Goal: Task Accomplishment & Management: Use online tool/utility

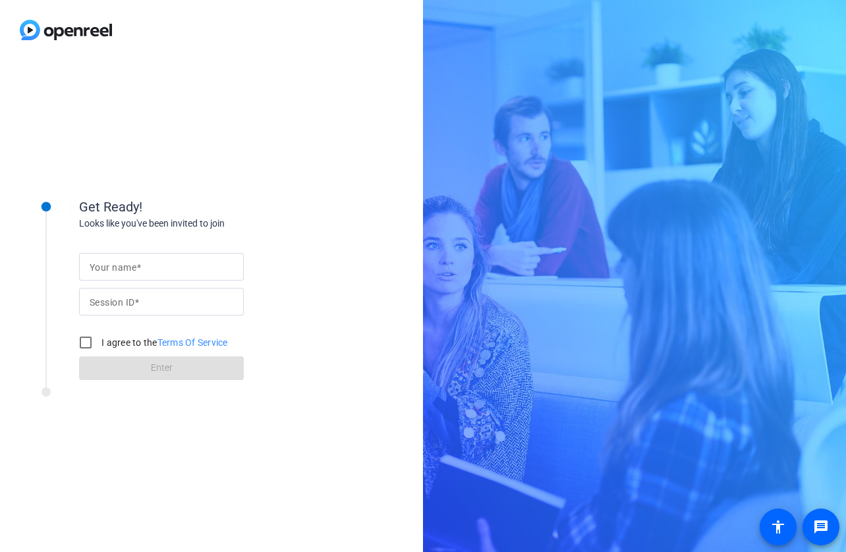
click at [144, 275] on div at bounding box center [162, 267] width 144 height 28
click at [111, 263] on input "Your name" at bounding box center [162, 267] width 144 height 16
type input "Evie"
click at [149, 308] on input "Session ID" at bounding box center [162, 302] width 144 height 16
type input "mWjn"
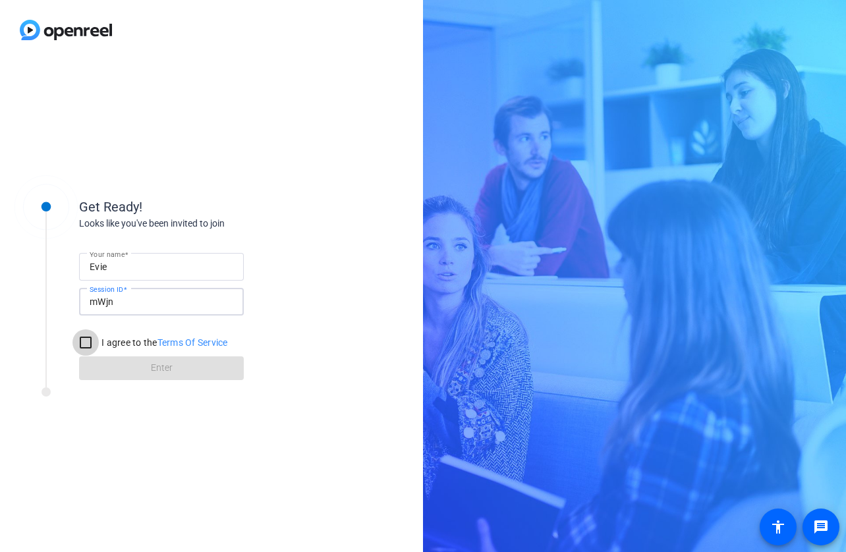
click at [91, 343] on input "I agree to the Terms Of Service" at bounding box center [85, 342] width 26 height 26
checkbox input "true"
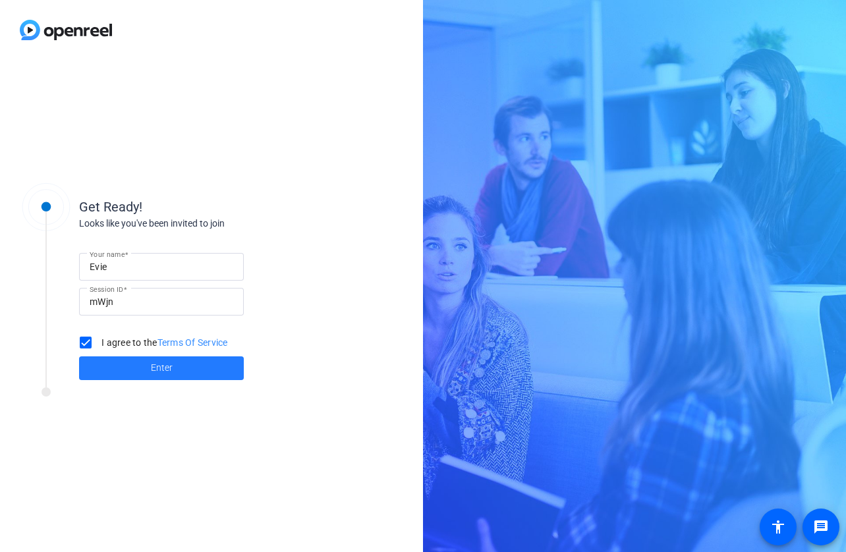
click at [142, 362] on span at bounding box center [161, 369] width 165 height 32
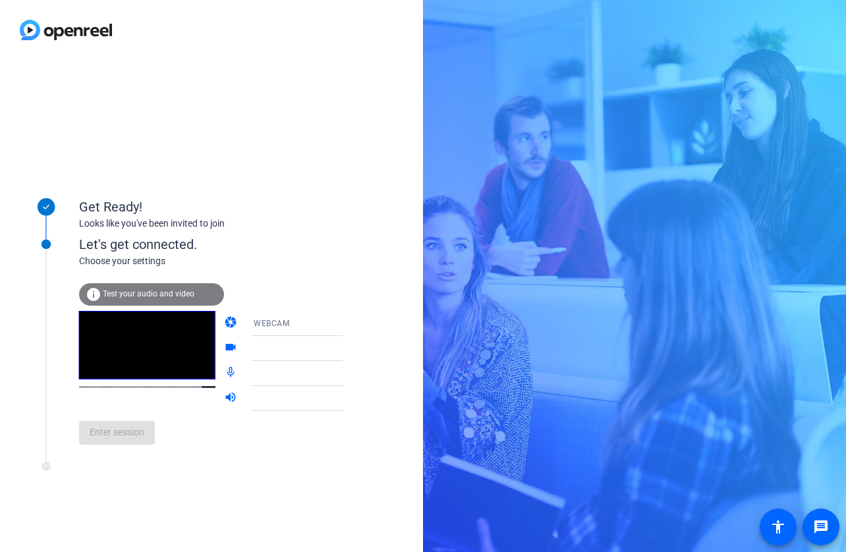
click at [149, 295] on span "Test your audio and video" at bounding box center [149, 293] width 92 height 9
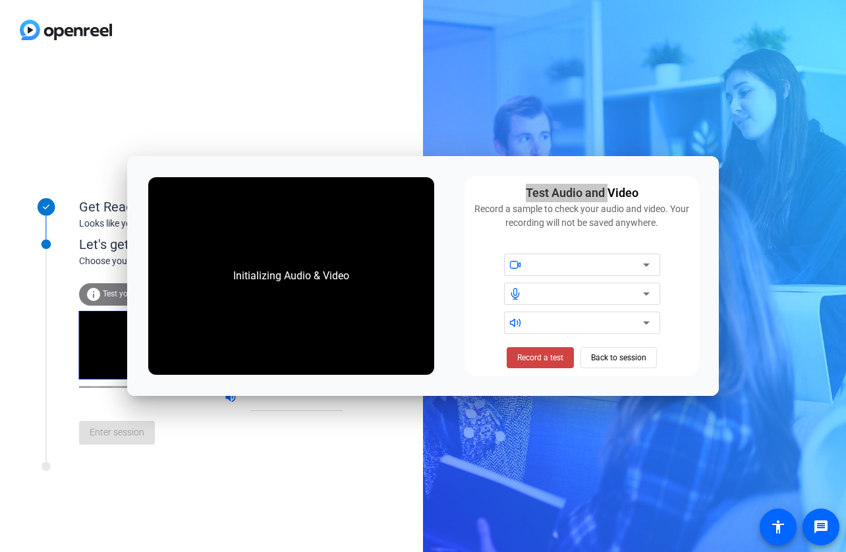
drag, startPoint x: 376, startPoint y: 169, endPoint x: 611, endPoint y: 198, distance: 236.9
click at [611, 198] on div "Initializing Audio & Video Test Audio and Video Record a sample to check your a…" at bounding box center [423, 276] width 592 height 240
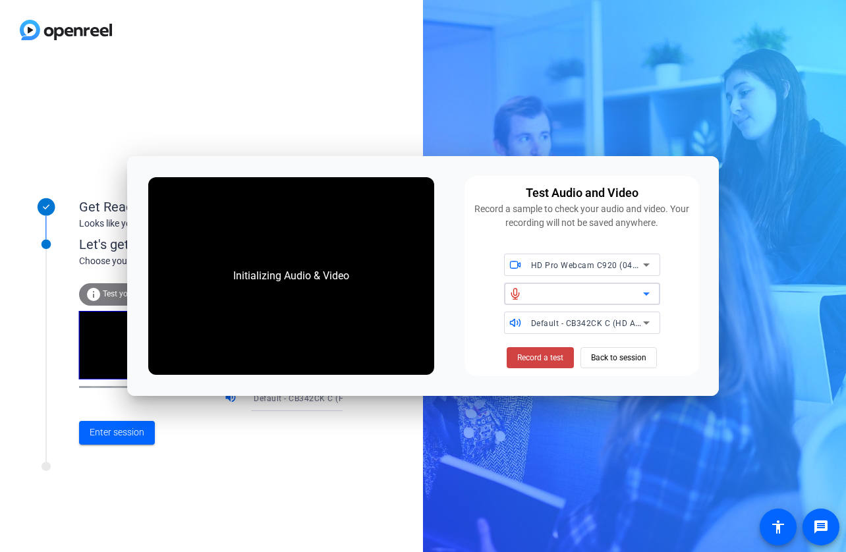
click at [642, 297] on icon at bounding box center [647, 294] width 16 height 16
click at [648, 295] on icon at bounding box center [647, 294] width 16 height 16
click at [648, 324] on icon at bounding box center [647, 323] width 16 height 16
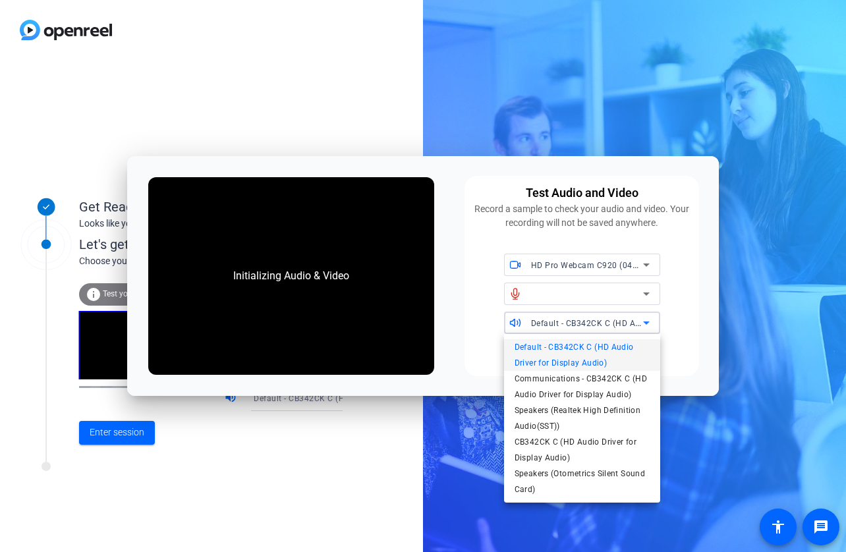
click at [616, 267] on div at bounding box center [423, 276] width 846 height 552
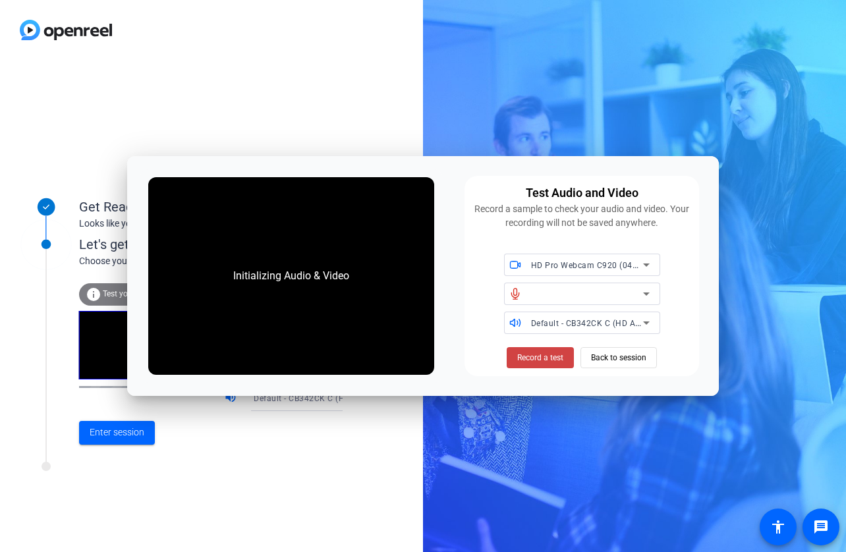
click at [616, 267] on span "HD Pro Webcam C920 (046d:08e5)" at bounding box center [599, 265] width 136 height 11
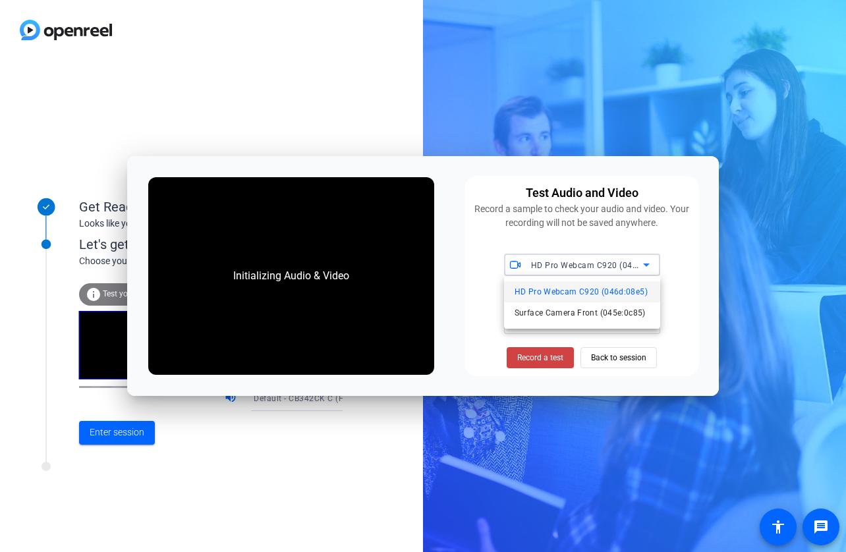
click at [616, 267] on div at bounding box center [423, 276] width 846 height 552
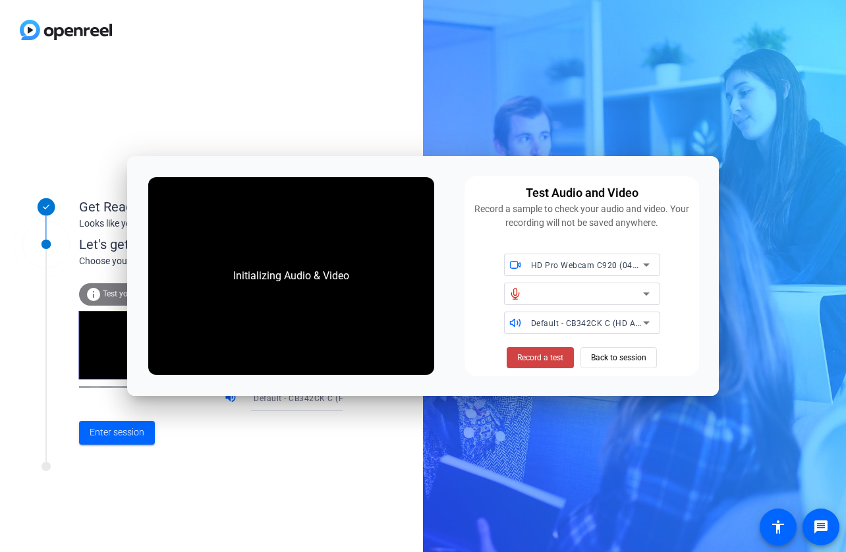
click at [642, 292] on icon at bounding box center [647, 294] width 16 height 16
click at [553, 325] on span "Default - CB342CK C (HD Audio Driver for Display Audio)" at bounding box center [640, 323] width 219 height 11
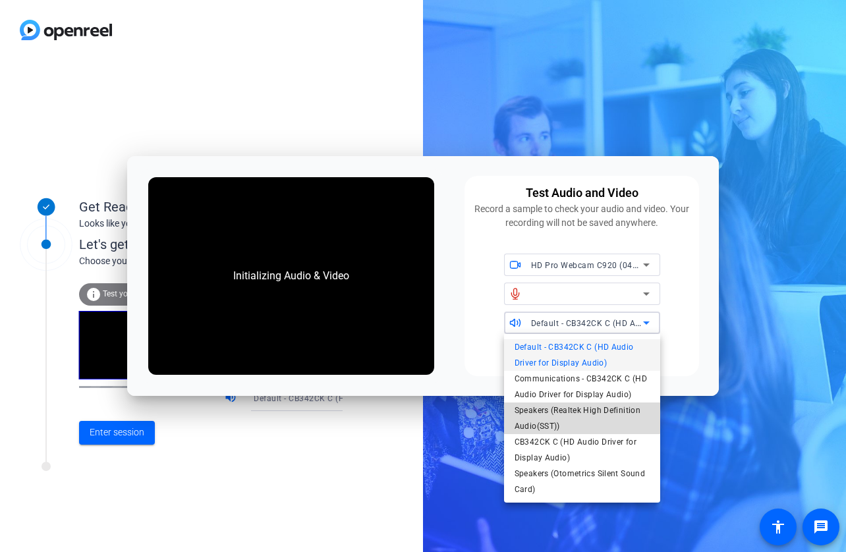
click at [555, 410] on span "Speakers (Realtek High Definition Audio(SST))" at bounding box center [582, 419] width 135 height 32
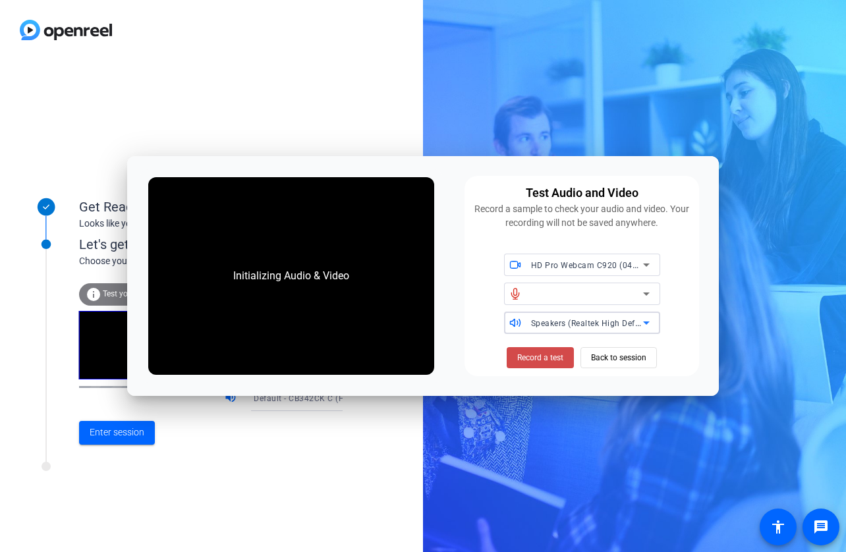
click at [548, 349] on span at bounding box center [540, 358] width 67 height 32
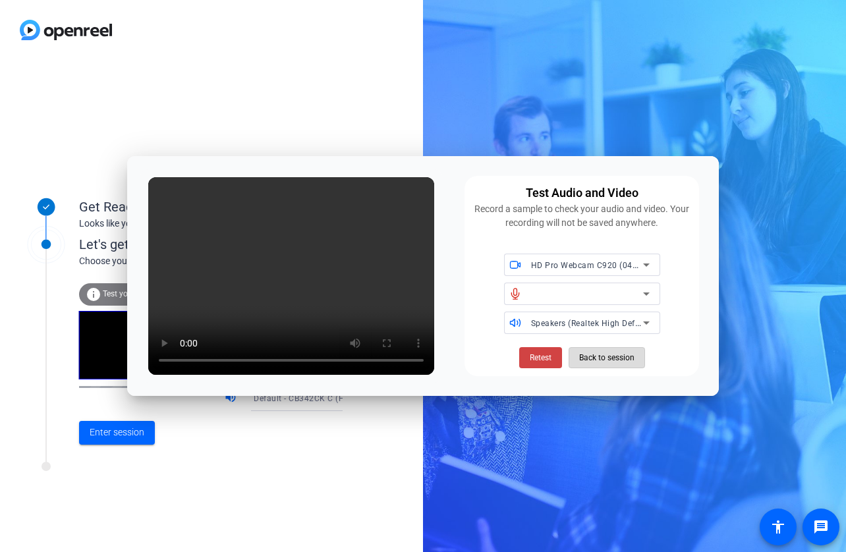
click at [611, 359] on span "Back to session" at bounding box center [606, 357] width 55 height 25
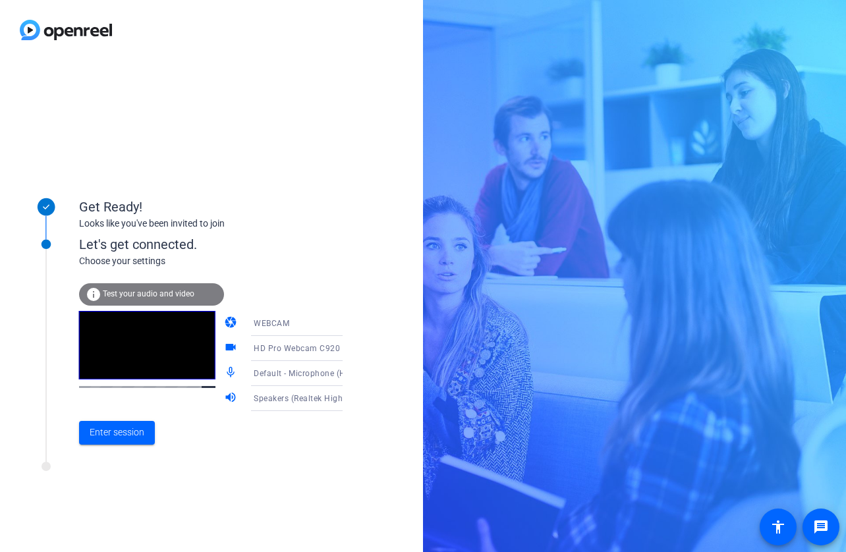
click at [348, 376] on icon at bounding box center [356, 374] width 16 height 16
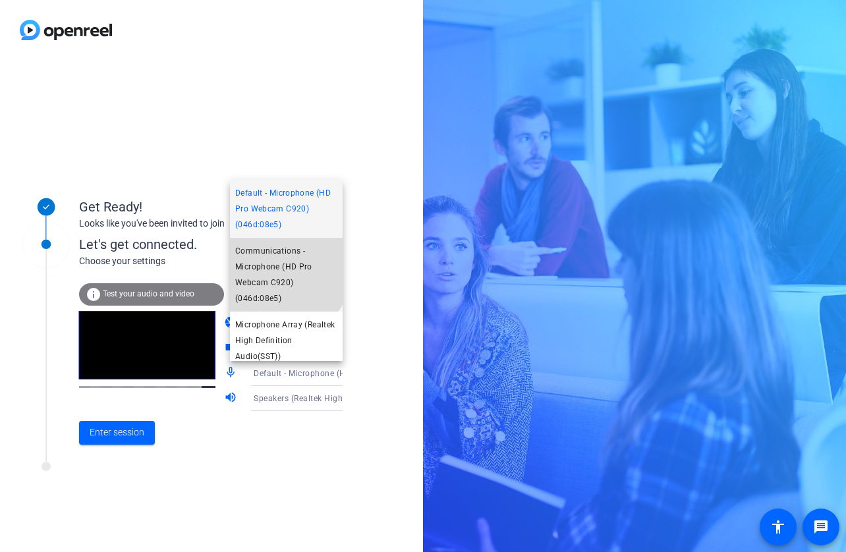
click at [284, 271] on span "Communications - Microphone (HD Pro Webcam C920) (046d:08e5)" at bounding box center [286, 274] width 102 height 63
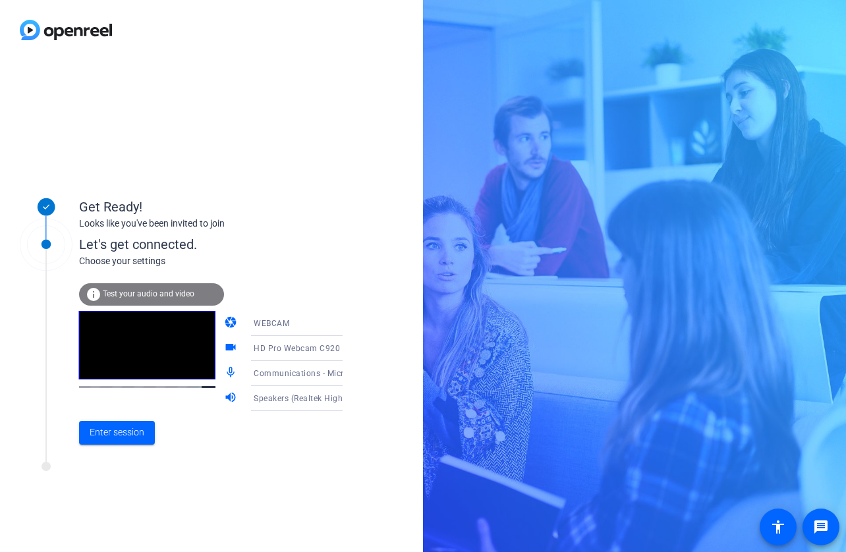
click at [348, 378] on icon at bounding box center [356, 374] width 16 height 16
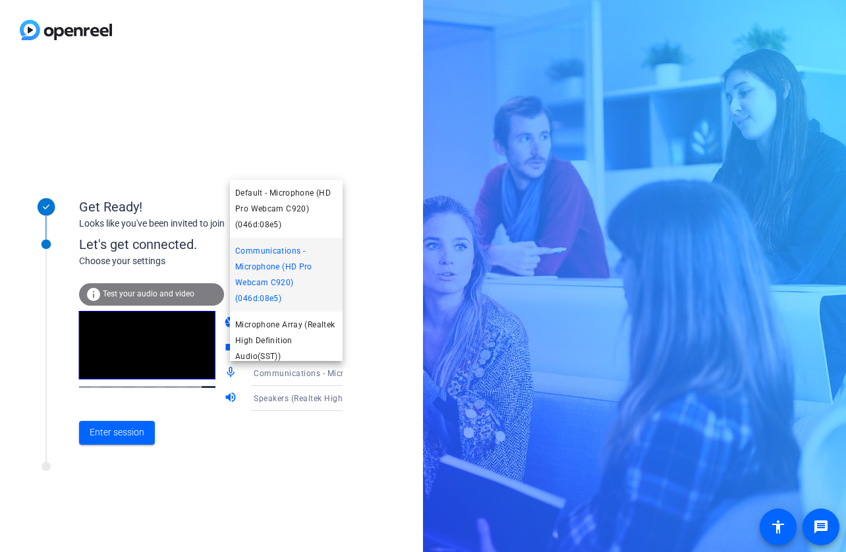
click at [325, 378] on div at bounding box center [423, 276] width 846 height 552
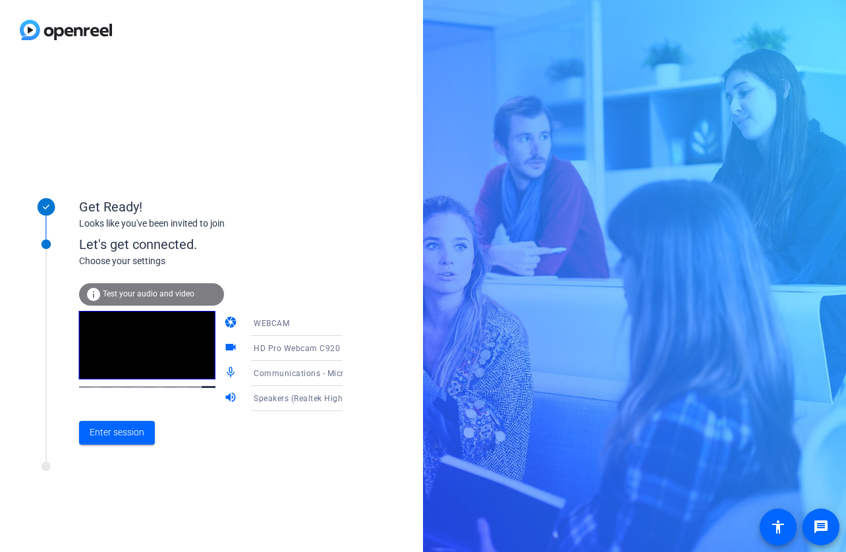
click at [348, 399] on icon at bounding box center [356, 399] width 16 height 16
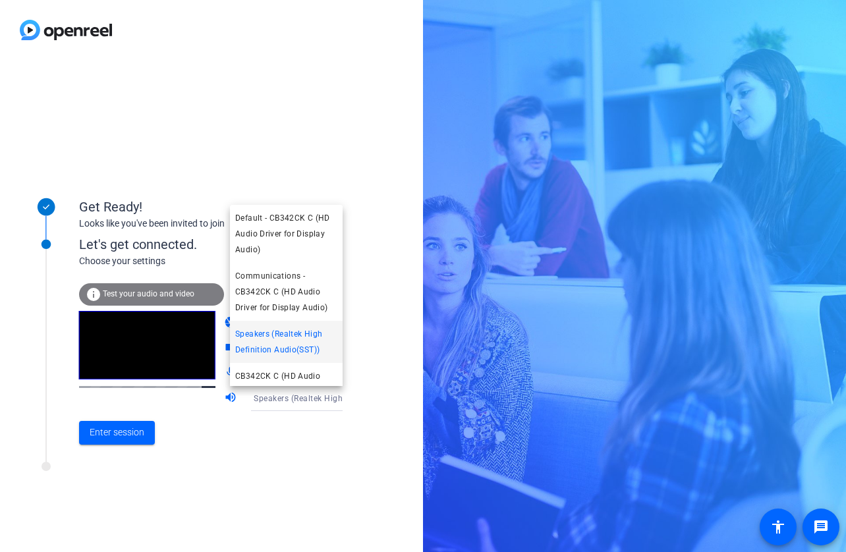
click at [324, 399] on div at bounding box center [423, 276] width 846 height 552
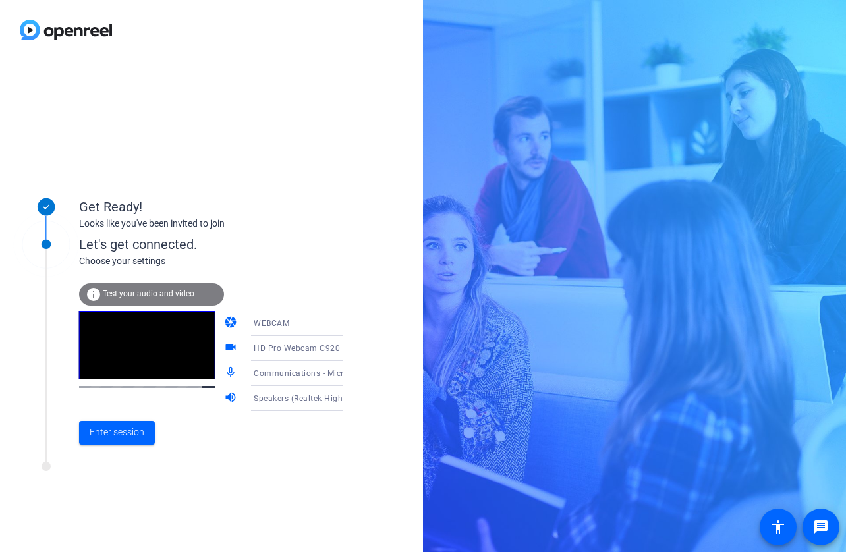
click at [348, 325] on icon at bounding box center [356, 324] width 16 height 16
click at [326, 325] on div at bounding box center [423, 276] width 846 height 552
click at [132, 429] on span "Enter session" at bounding box center [117, 433] width 55 height 14
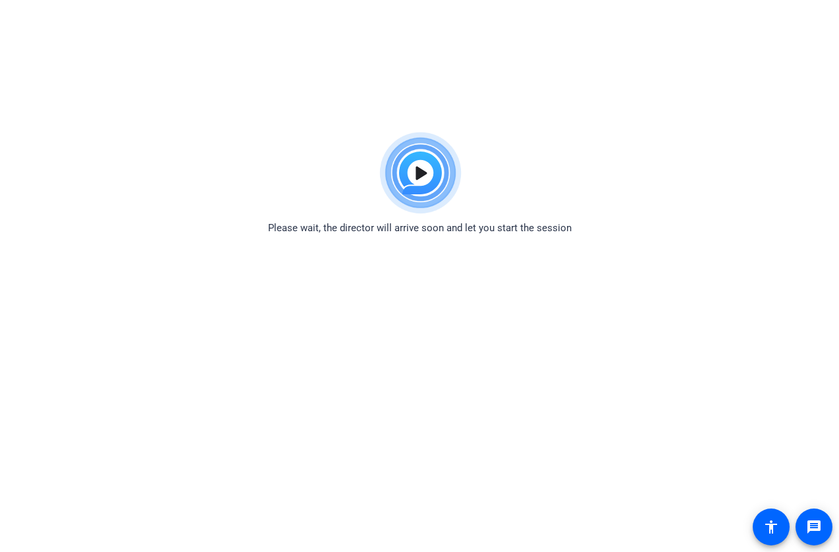
click at [49, 39] on html "Accessibility Screen-Reader Guide, Feedback, and Issue Reporting | New window P…" at bounding box center [419, 276] width 839 height 552
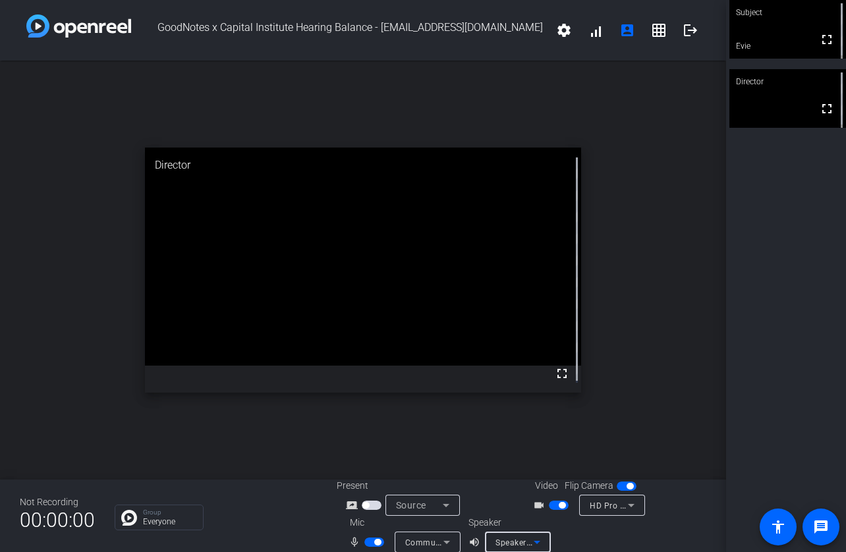
click at [530, 542] on icon at bounding box center [537, 542] width 16 height 16
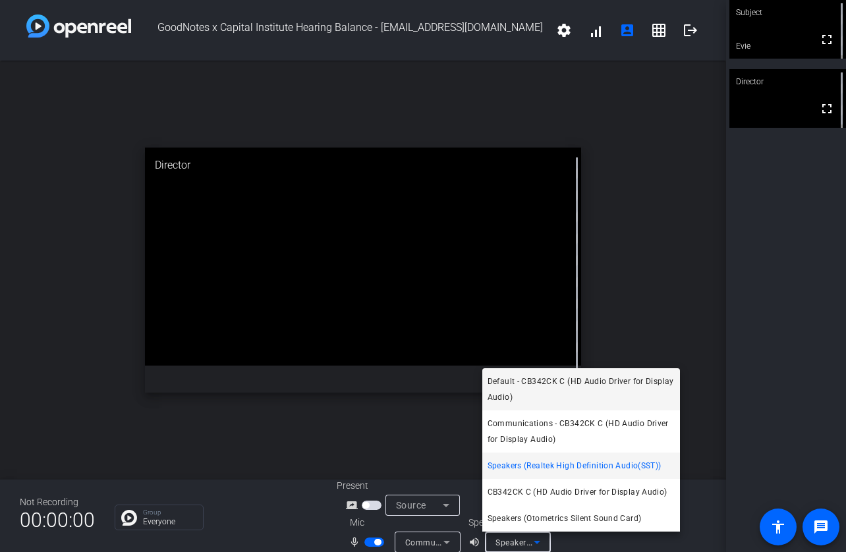
click at [568, 384] on span "Default - CB342CK C (HD Audio Driver for Display Audio)" at bounding box center [581, 390] width 187 height 32
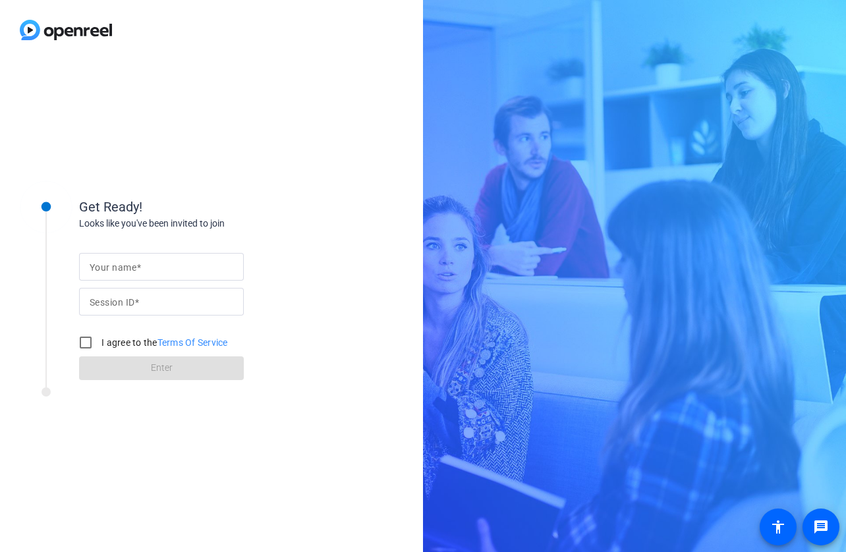
click at [188, 266] on input "Your name" at bounding box center [162, 267] width 144 height 16
type input "Evie"
click at [141, 291] on div at bounding box center [162, 302] width 144 height 28
type input "mWjn"
click at [86, 343] on input "I agree to the Terms Of Service" at bounding box center [85, 342] width 26 height 26
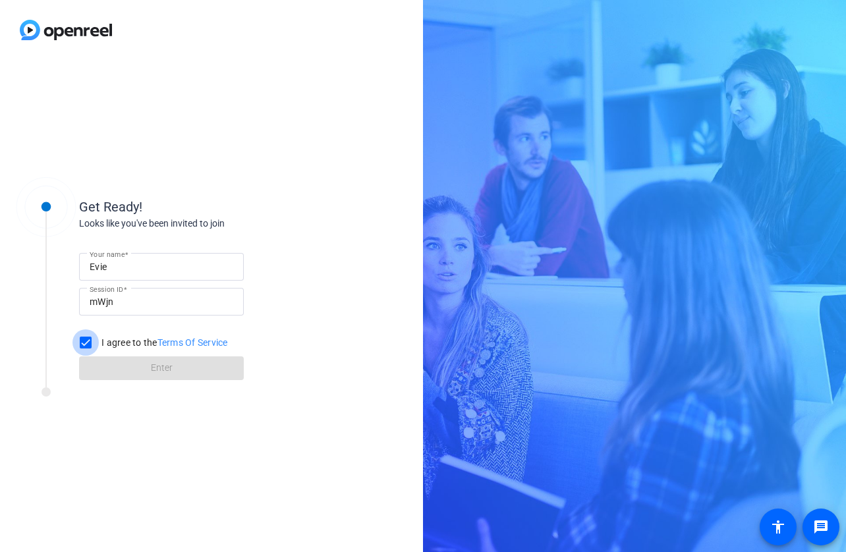
checkbox input "true"
click at [109, 360] on span at bounding box center [161, 369] width 165 height 32
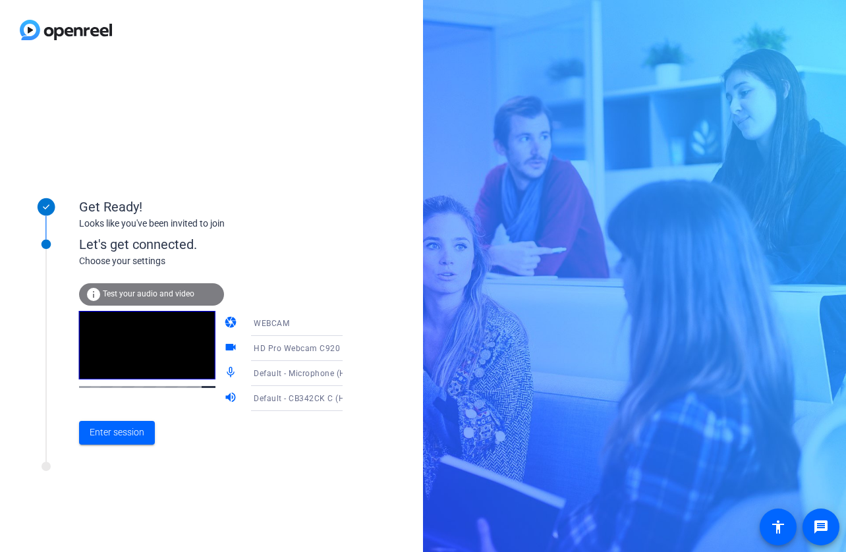
click at [142, 289] on div "info Test your audio and video" at bounding box center [151, 294] width 145 height 22
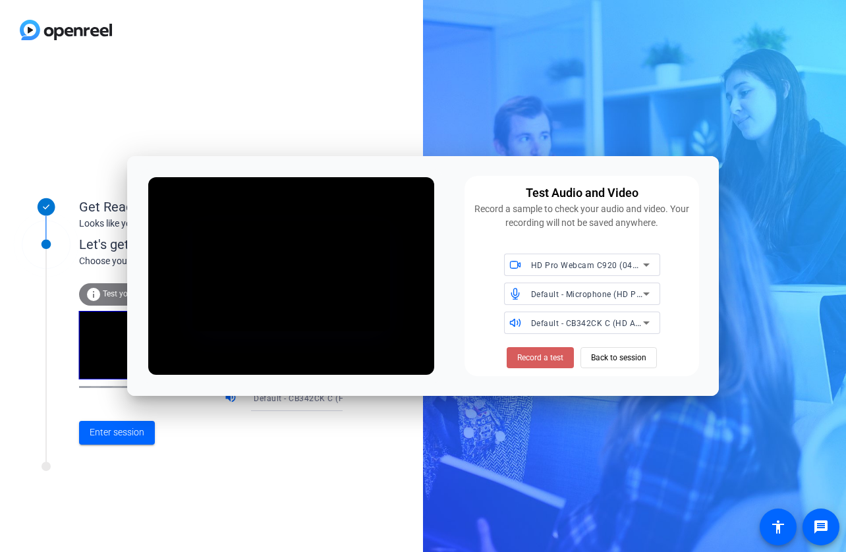
click at [556, 358] on span "Record a test" at bounding box center [540, 358] width 46 height 12
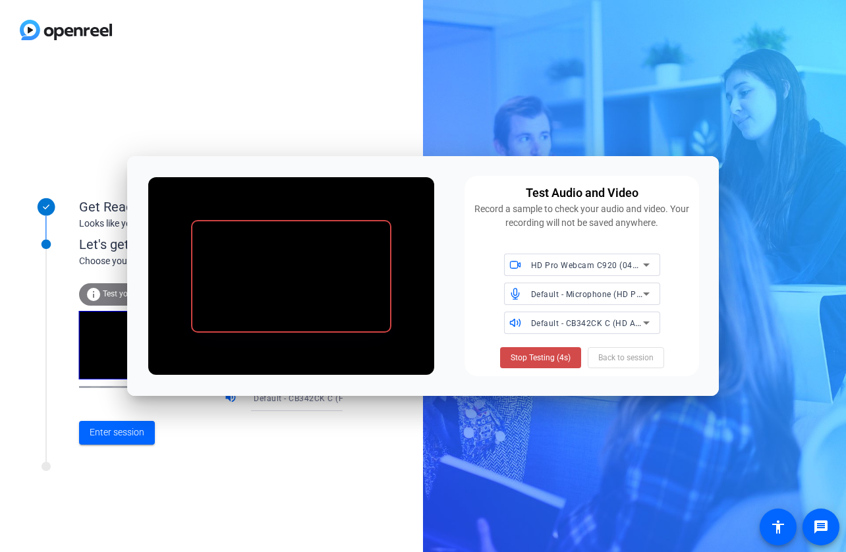
click at [539, 358] on span "Stop Testing (4s)" at bounding box center [541, 358] width 60 height 12
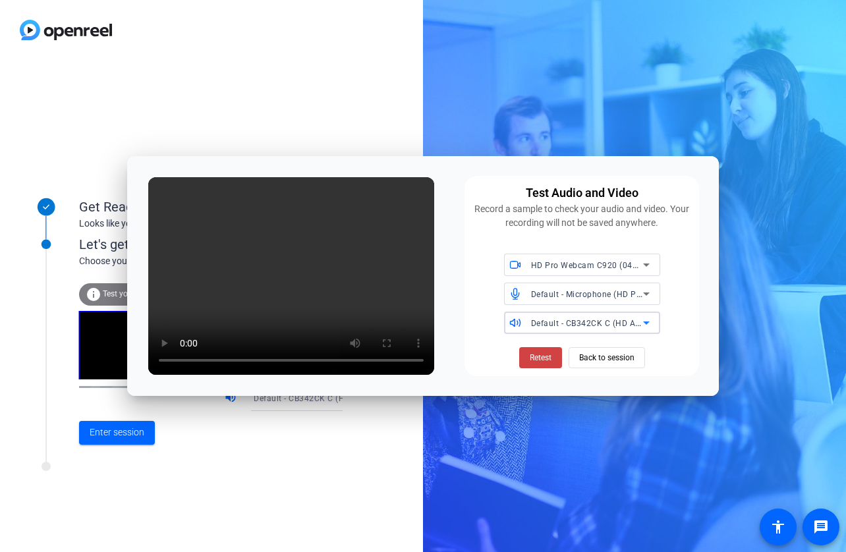
click at [593, 326] on span "Default - CB342CK C (HD Audio Driver for Display Audio)" at bounding box center [640, 323] width 219 height 11
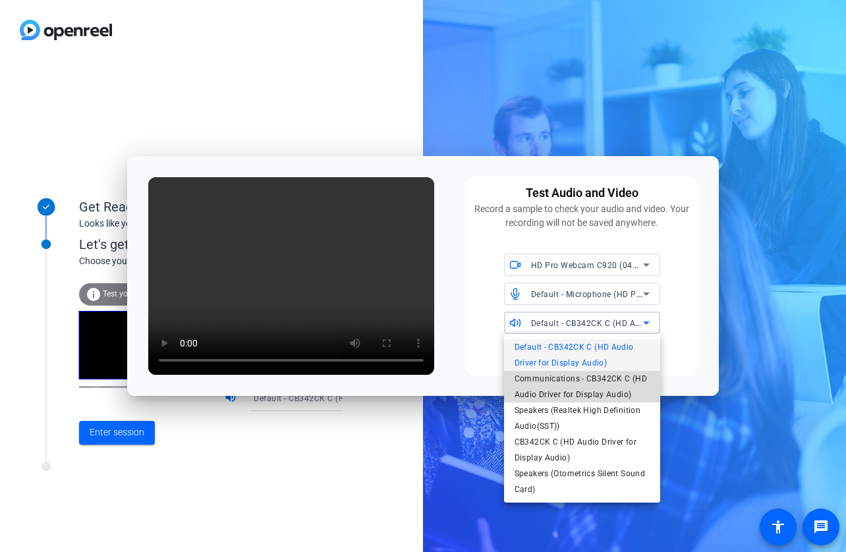
click at [591, 390] on span "Communications - CB342CK C (HD Audio Driver for Display Audio)" at bounding box center [582, 387] width 135 height 32
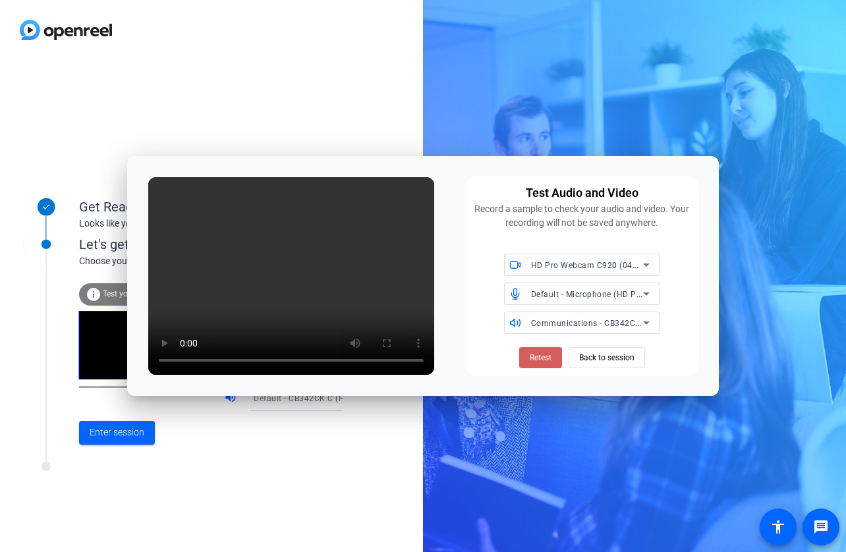
click at [534, 358] on span "Retest" at bounding box center [541, 358] width 22 height 12
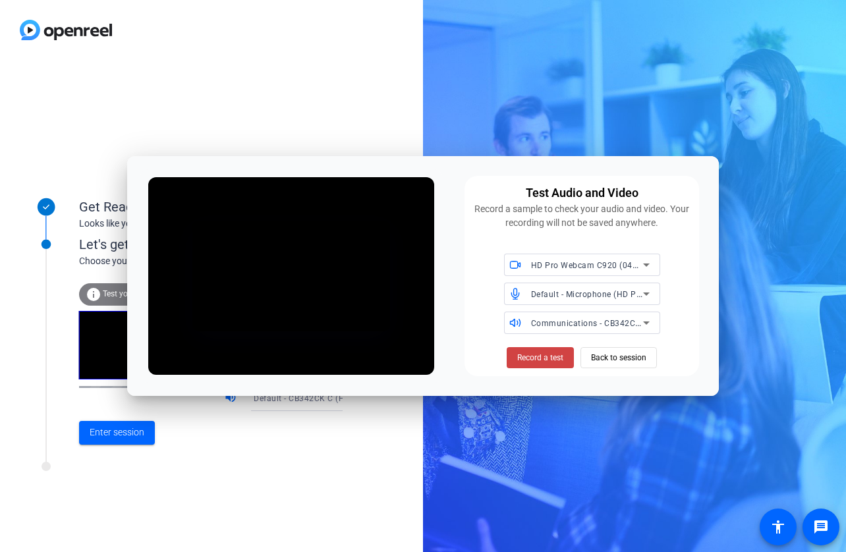
click at [534, 358] on span "Record a test" at bounding box center [540, 358] width 46 height 12
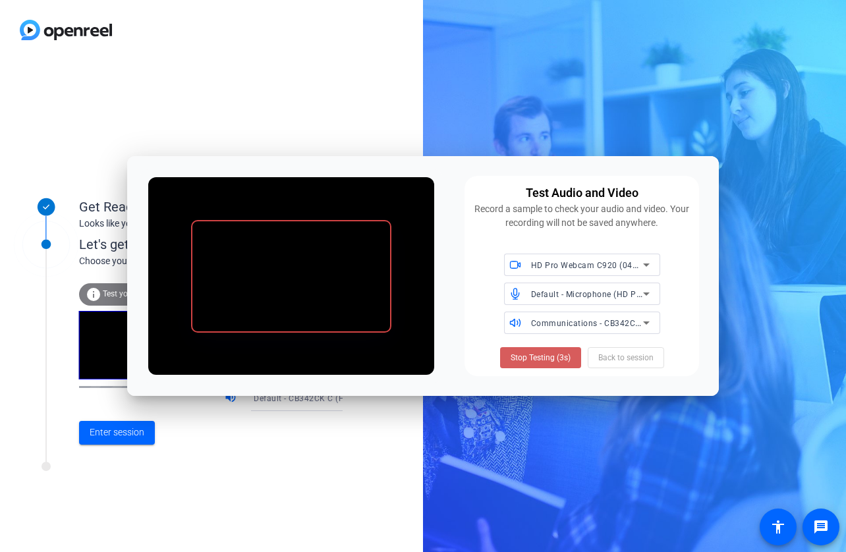
click at [553, 362] on span "Stop Testing (3s)" at bounding box center [541, 358] width 60 height 12
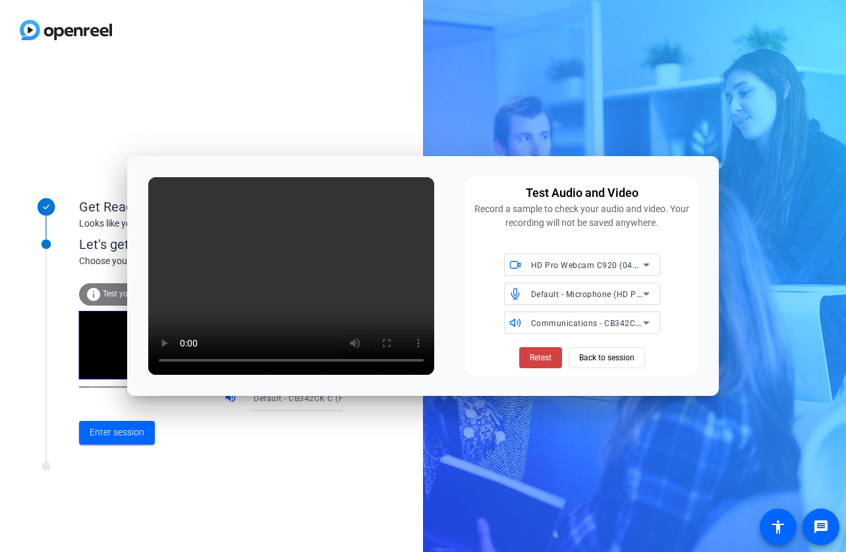
click at [561, 327] on span "Communications - CB342CK C (HD Audio Driver for Display Audio)" at bounding box center [659, 323] width 257 height 11
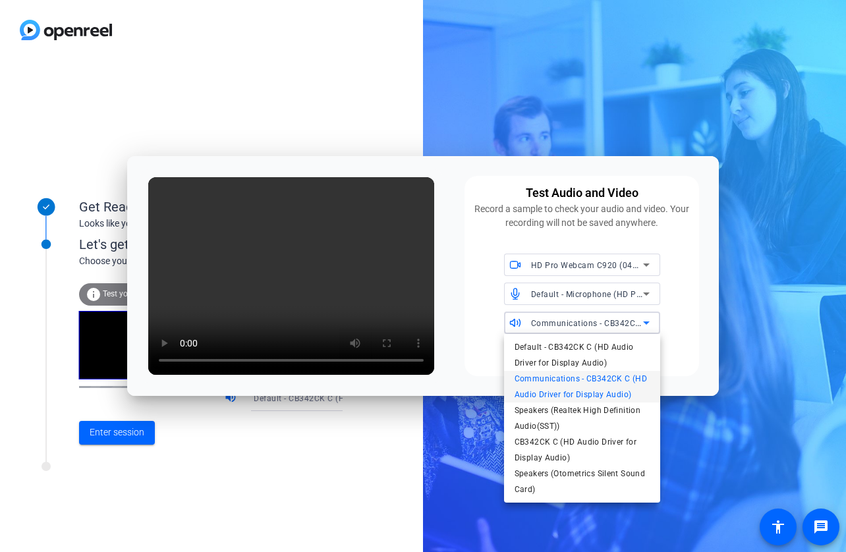
click at [472, 365] on div at bounding box center [423, 276] width 846 height 552
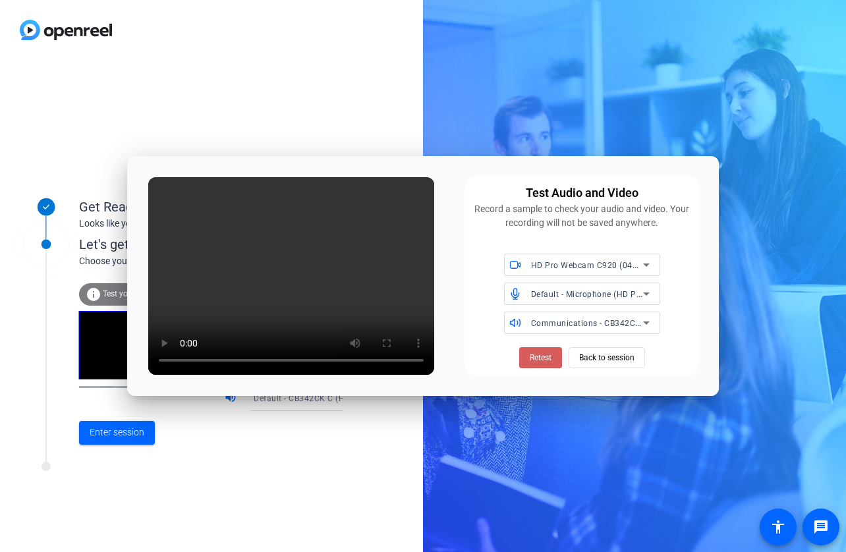
click at [541, 360] on span "Retest" at bounding box center [541, 358] width 22 height 12
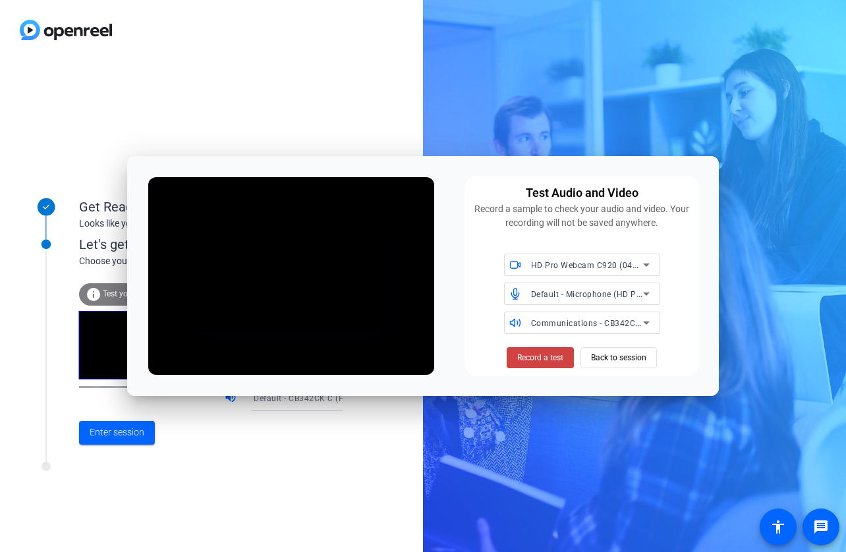
click at [541, 360] on span "Record a test" at bounding box center [540, 358] width 46 height 12
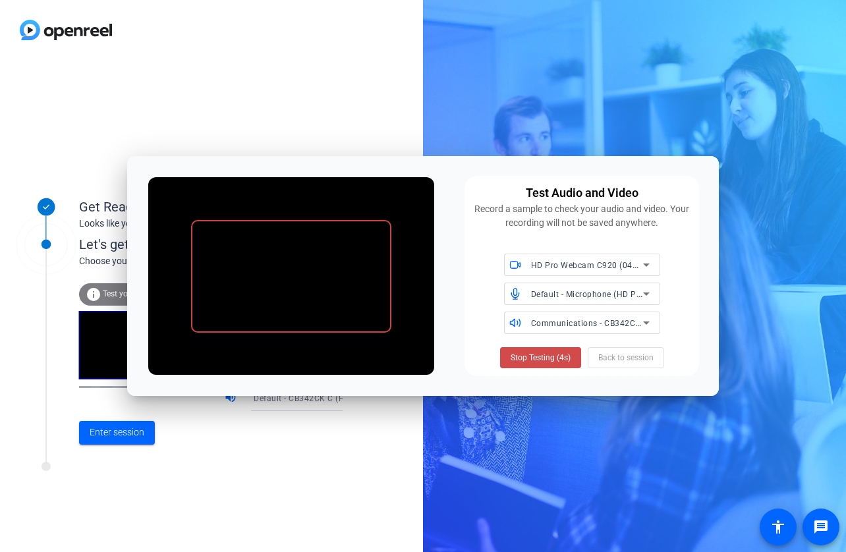
click at [543, 355] on span "Stop Testing (4s)" at bounding box center [541, 358] width 60 height 12
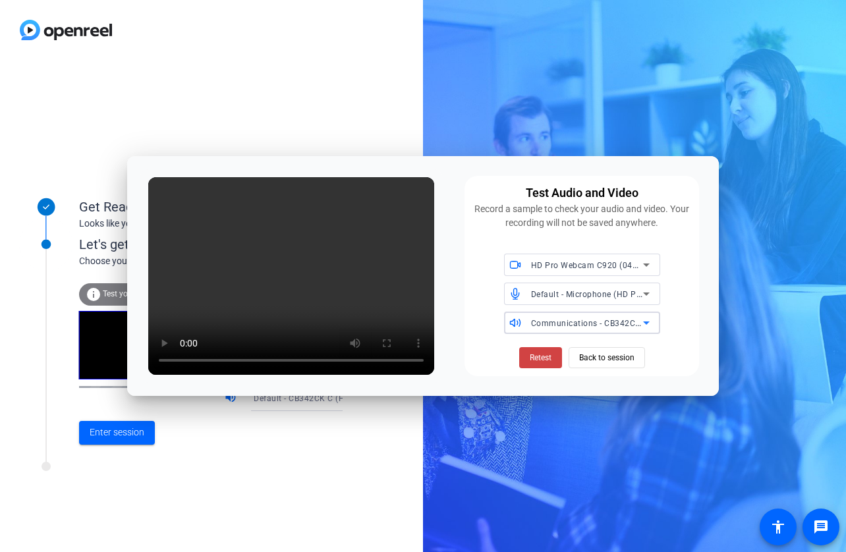
click at [585, 322] on span "Communications - CB342CK C (HD Audio Driver for Display Audio)" at bounding box center [659, 323] width 257 height 11
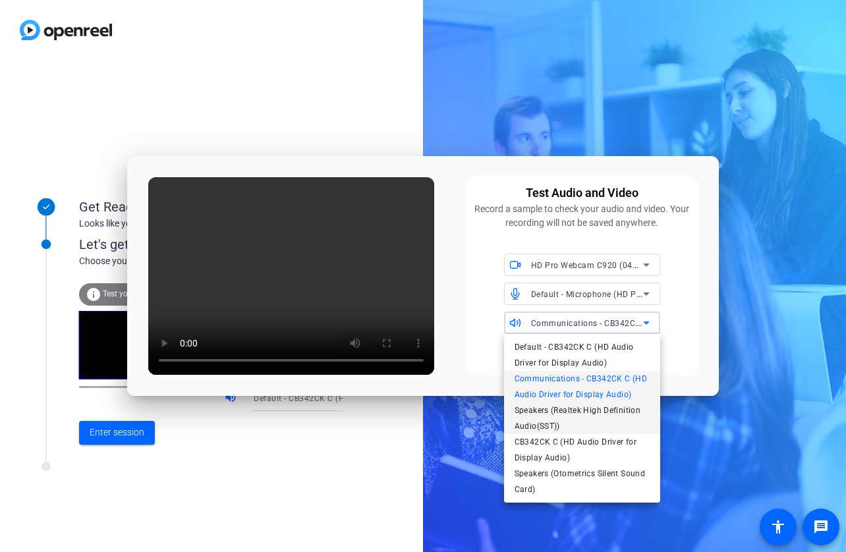
click at [586, 413] on span "Speakers (Realtek High Definition Audio(SST))" at bounding box center [582, 419] width 135 height 32
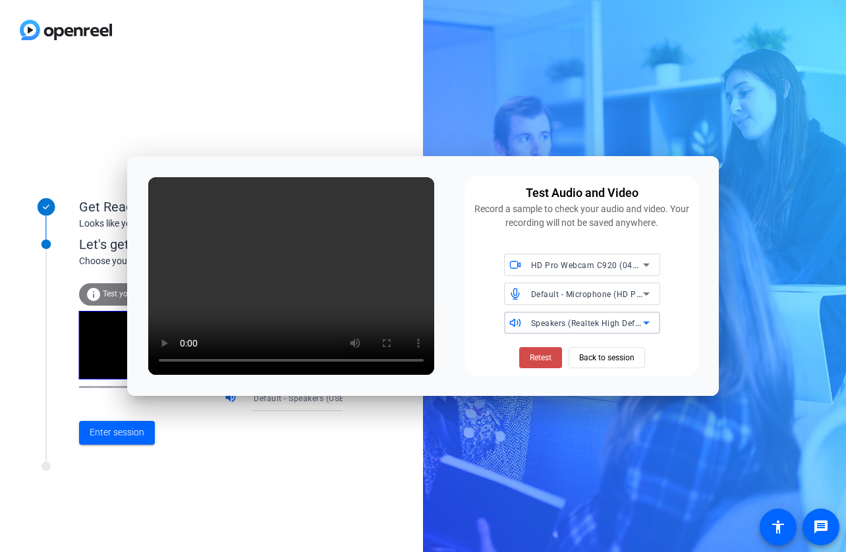
click at [544, 357] on span "Retest" at bounding box center [541, 358] width 22 height 12
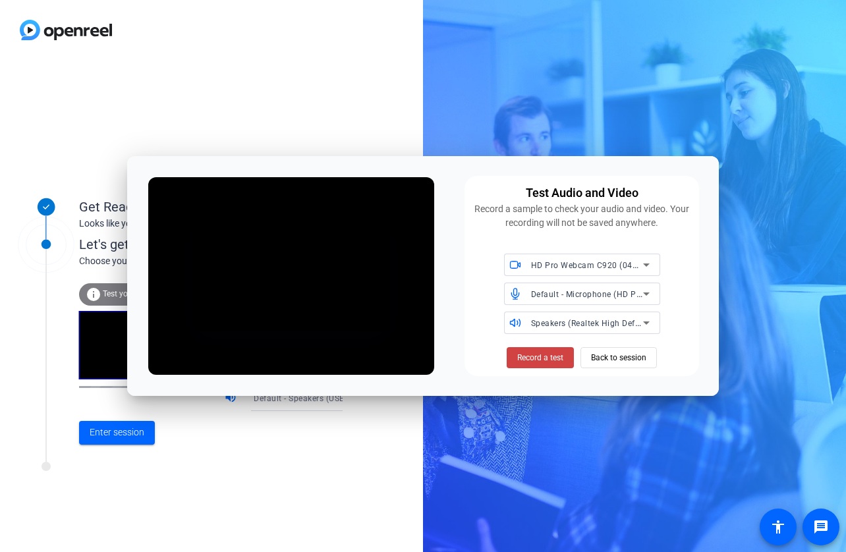
click at [544, 357] on span "Record a test" at bounding box center [540, 358] width 46 height 12
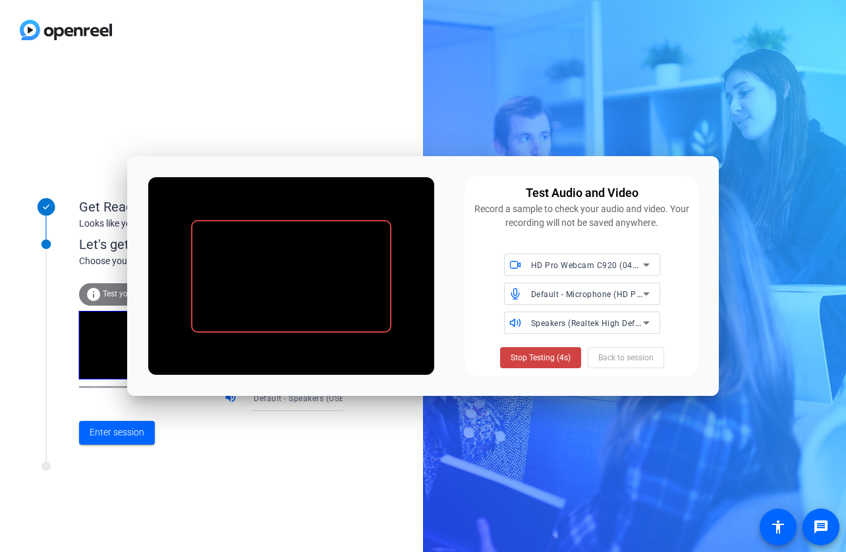
click at [544, 357] on span "Stop Testing (4s)" at bounding box center [541, 358] width 60 height 12
